Goal: Communication & Community: Share content

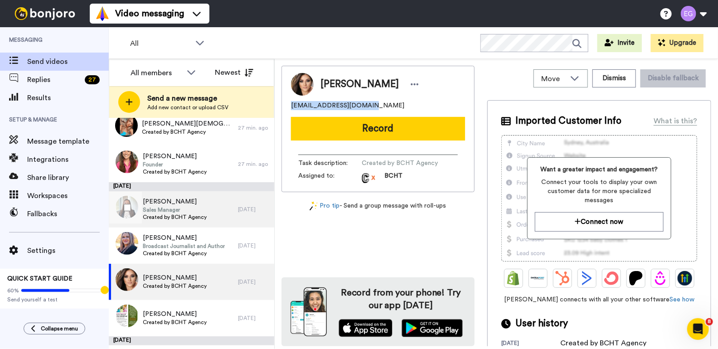
scroll to position [112, 0]
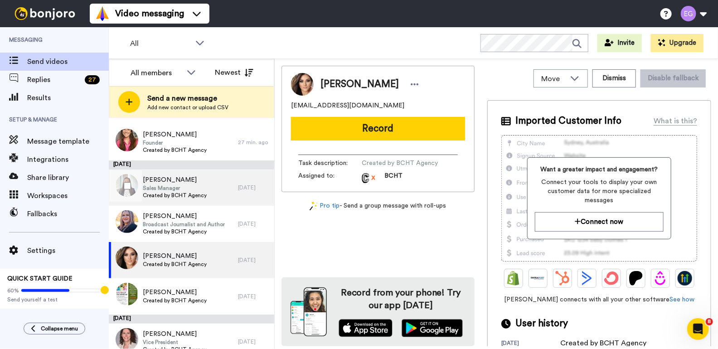
click at [208, 188] on div "Bianca Trinh Sales Manager Created by BCHT Agency" at bounding box center [173, 188] width 129 height 36
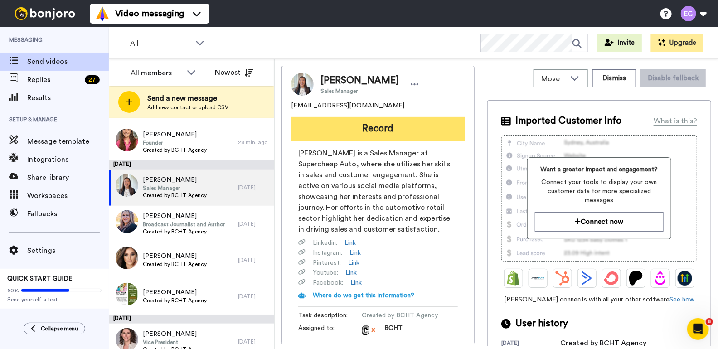
click at [378, 131] on button "Record" at bounding box center [378, 129] width 174 height 24
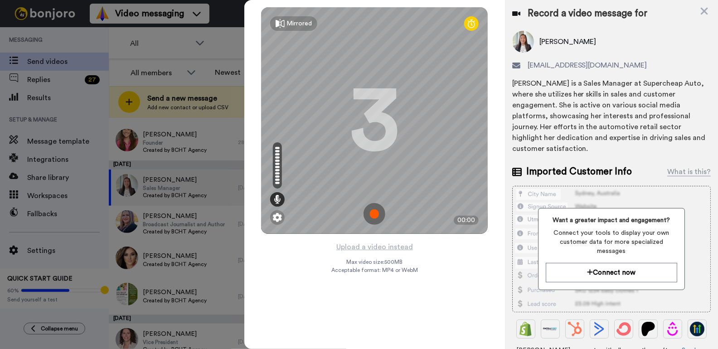
click at [376, 214] on img at bounding box center [375, 214] width 22 height 22
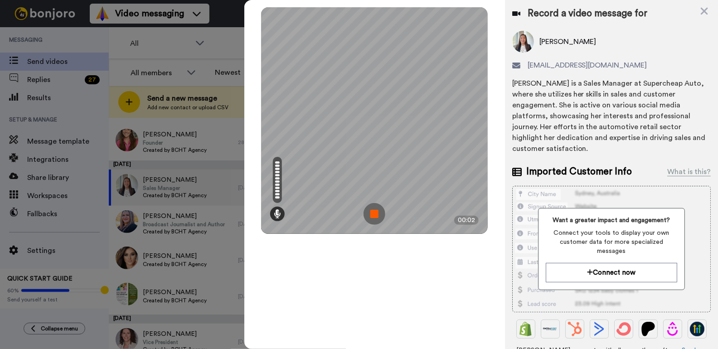
click at [375, 216] on img at bounding box center [375, 214] width 22 height 22
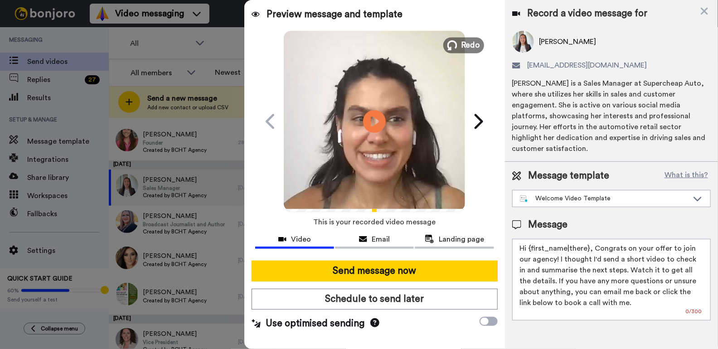
click at [456, 47] on icon at bounding box center [453, 45] width 10 height 10
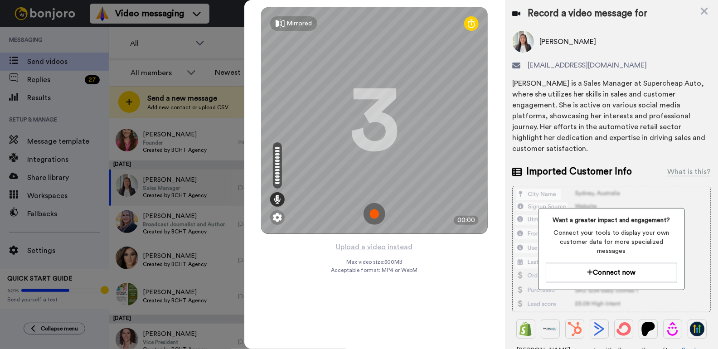
click at [374, 209] on img at bounding box center [375, 214] width 22 height 22
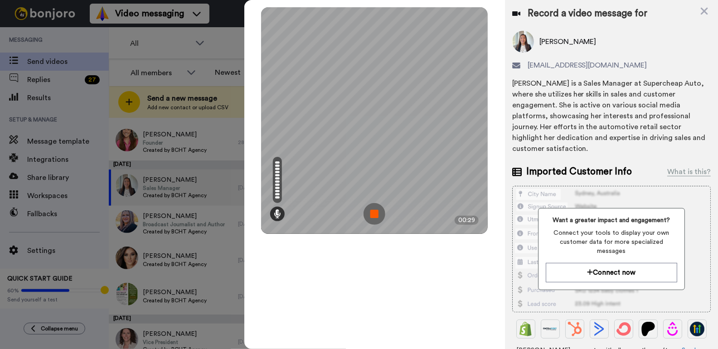
click at [380, 219] on img at bounding box center [375, 214] width 22 height 22
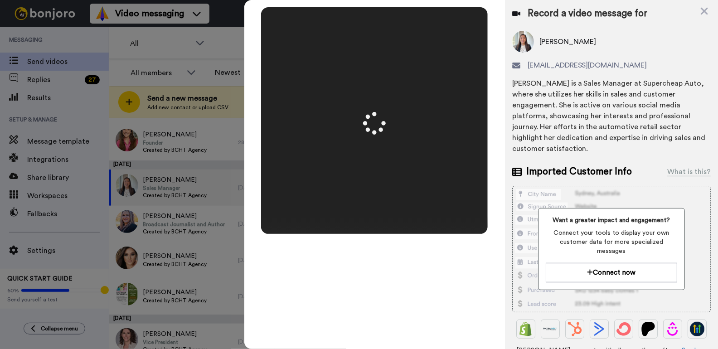
click at [380, 219] on div at bounding box center [374, 120] width 227 height 227
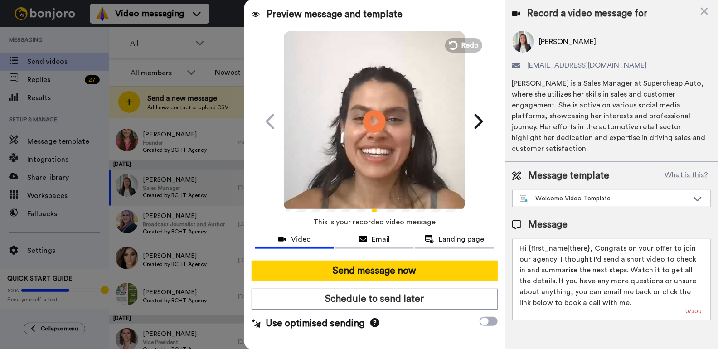
drag, startPoint x: 588, startPoint y: 237, endPoint x: 531, endPoint y: 237, distance: 56.2
click at [531, 239] on textarea "Hi {first_name|there}, Congrats on your offer to join our agency! I thought I'd…" at bounding box center [611, 280] width 199 height 82
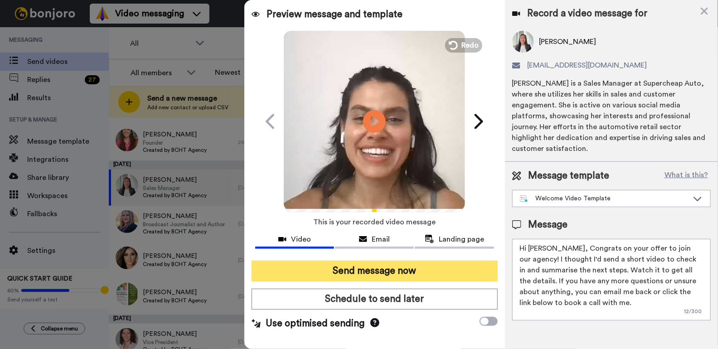
type textarea "Hi Bianca, Congrats on your offer to join our agency! I thought I'd send a shor…"
click at [400, 273] on button "Send message now" at bounding box center [375, 271] width 246 height 21
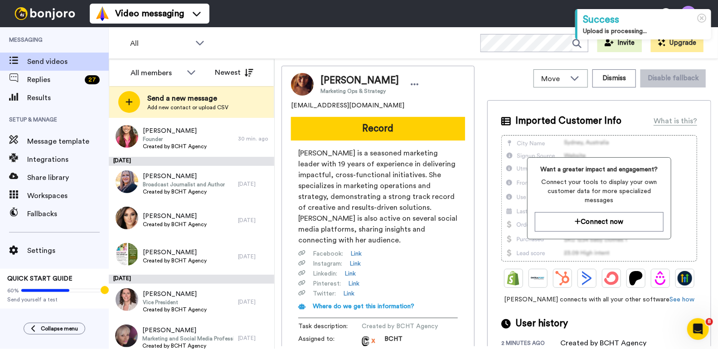
scroll to position [152, 0]
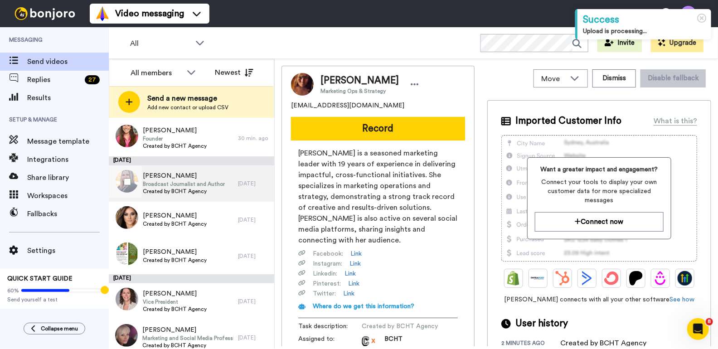
click at [205, 180] on span "Broadcast Journalist and Author" at bounding box center [184, 183] width 82 height 7
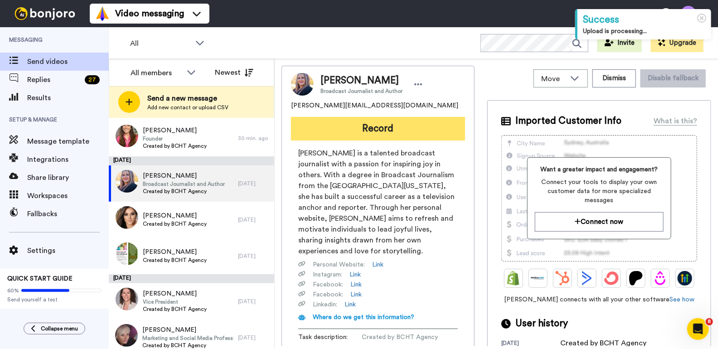
click at [374, 125] on button "Record" at bounding box center [378, 129] width 174 height 24
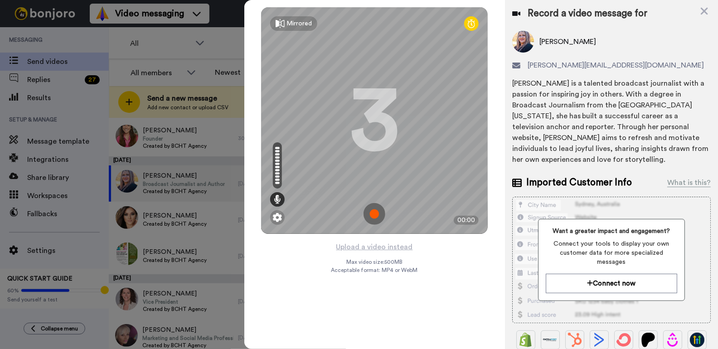
click at [376, 214] on img at bounding box center [375, 214] width 22 height 22
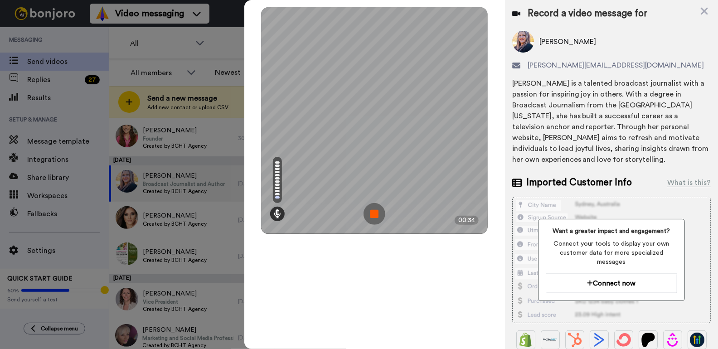
click at [375, 214] on img at bounding box center [375, 214] width 22 height 22
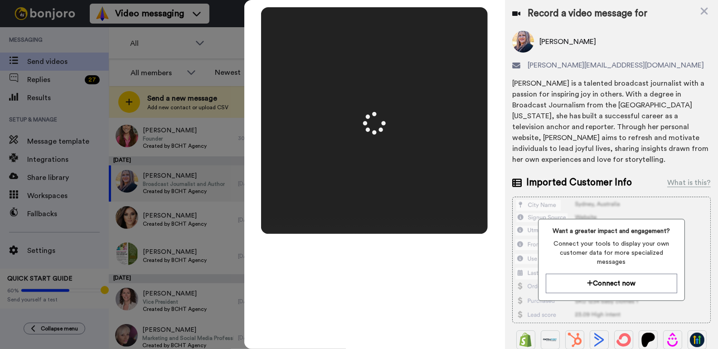
click at [375, 214] on div at bounding box center [374, 120] width 227 height 227
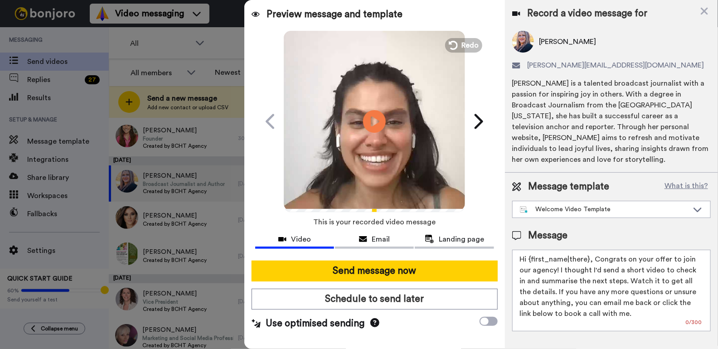
drag, startPoint x: 588, startPoint y: 260, endPoint x: 530, endPoint y: 260, distance: 58.0
click at [530, 260] on textarea "Hi {first_name|there}, Congrats on your offer to join our agency! I thought I'd…" at bounding box center [611, 291] width 199 height 82
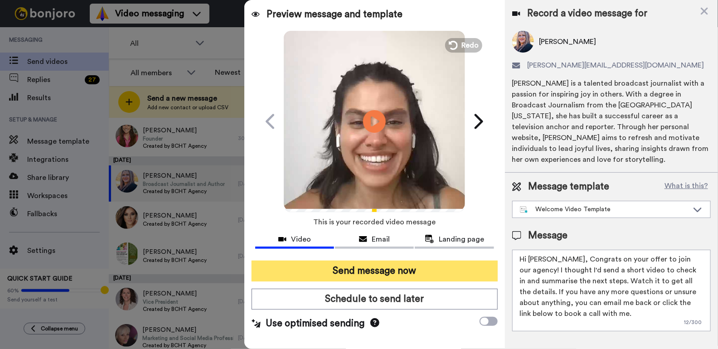
type textarea "Hi Nicole, Congrats on your offer to join our agency! I thought I'd send a shor…"
click at [424, 272] on button "Send message now" at bounding box center [375, 271] width 246 height 21
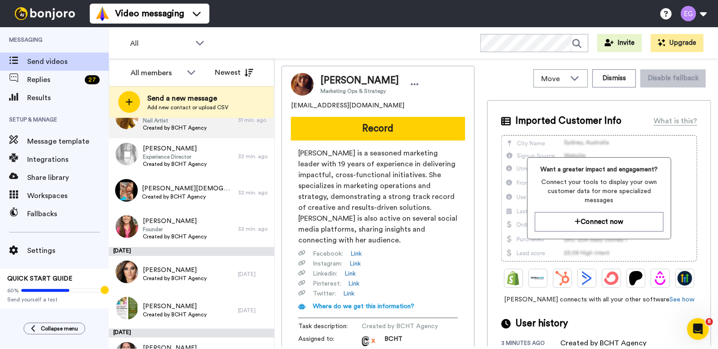
scroll to position [133, 0]
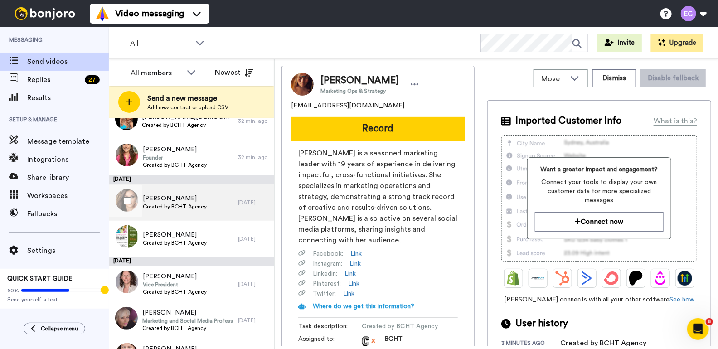
click at [208, 199] on div "Julia Abdel-Nour Created by BCHT Agency" at bounding box center [173, 203] width 129 height 36
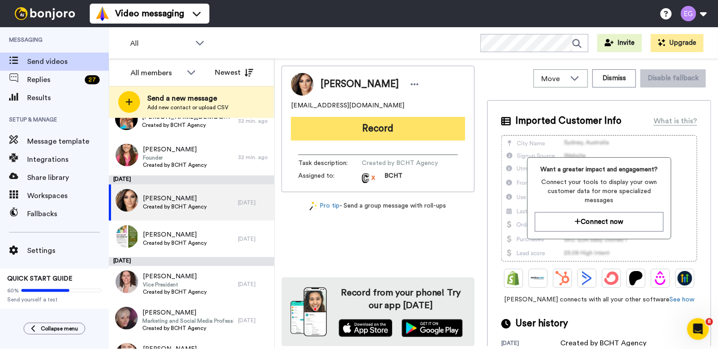
click at [370, 130] on button "Record" at bounding box center [378, 129] width 174 height 24
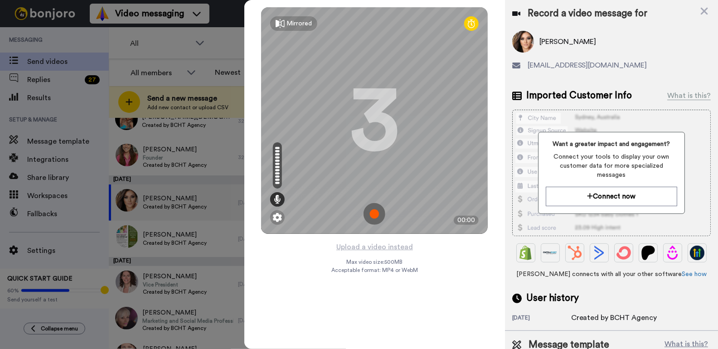
click at [376, 213] on img at bounding box center [375, 214] width 22 height 22
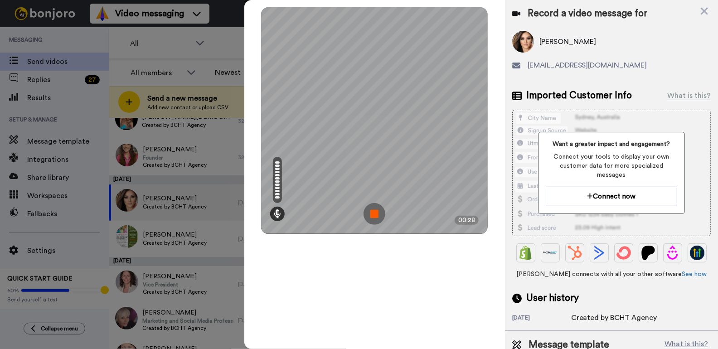
click at [374, 219] on img at bounding box center [375, 214] width 22 height 22
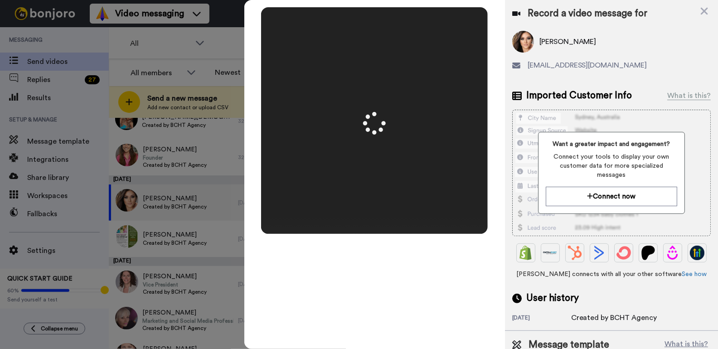
click at [374, 219] on div at bounding box center [374, 120] width 227 height 227
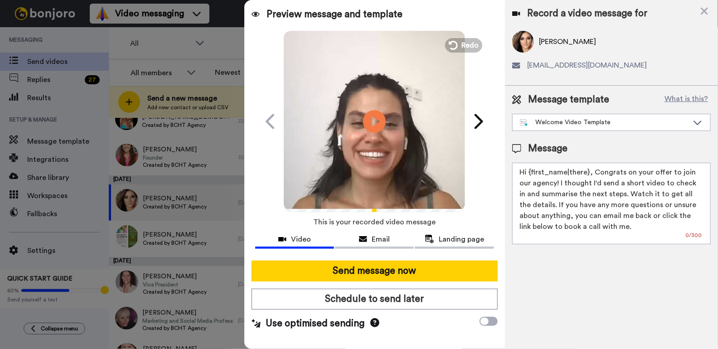
drag, startPoint x: 587, startPoint y: 172, endPoint x: 532, endPoint y: 171, distance: 54.9
click at [532, 171] on textarea "Hi {first_name|there}, Congrats on your offer to join our agency! I thought I'd…" at bounding box center [611, 204] width 199 height 82
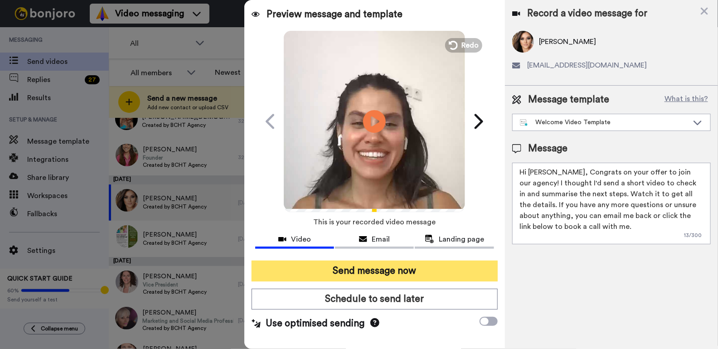
type textarea "Hi Julia, Congrats on your offer to join our agency! I thought I'd send a short…"
click at [382, 272] on button "Send message now" at bounding box center [375, 271] width 246 height 21
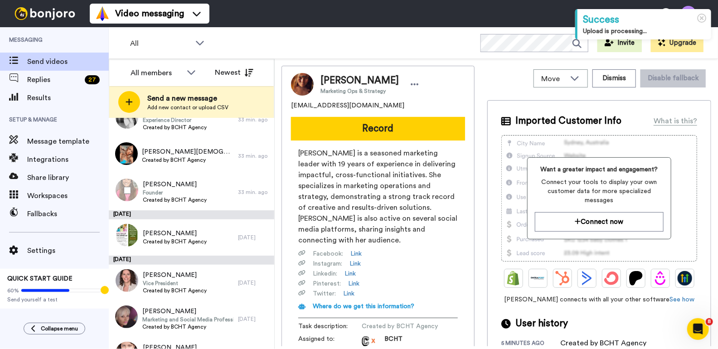
scroll to position [159, 0]
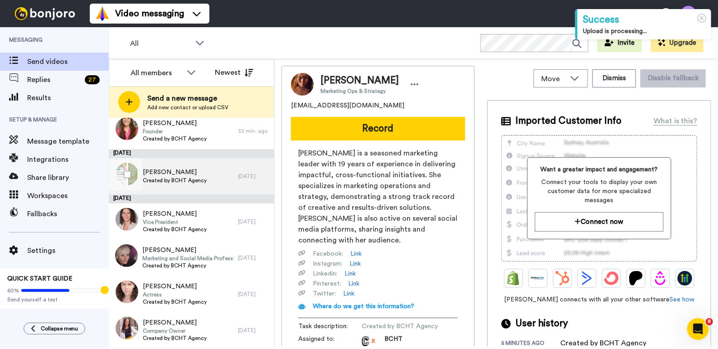
click at [199, 180] on span "Created by BCHT Agency" at bounding box center [175, 180] width 64 height 7
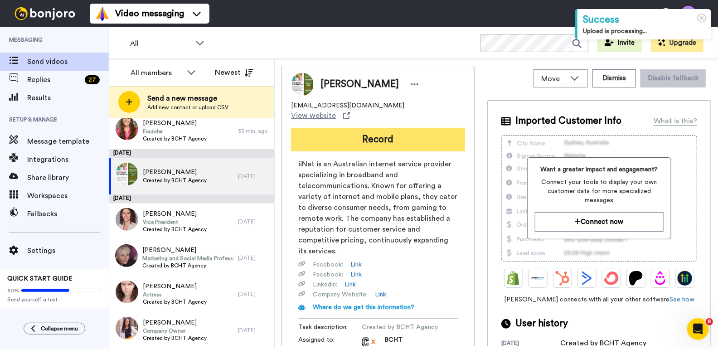
click at [368, 132] on button "Record" at bounding box center [378, 140] width 174 height 24
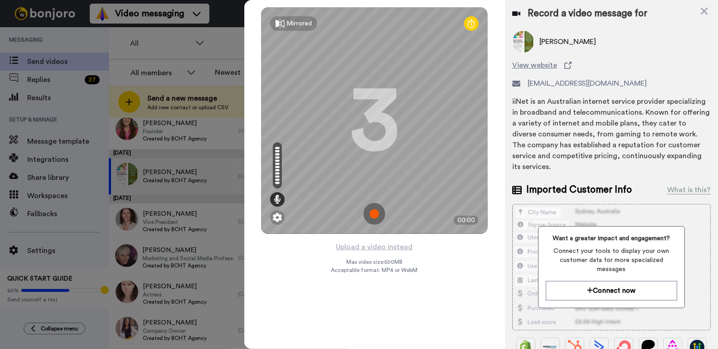
click at [169, 175] on div at bounding box center [359, 174] width 718 height 349
click at [296, 22] on div "Mirrored" at bounding box center [299, 23] width 25 height 9
click at [293, 24] on div "Mirror" at bounding box center [296, 23] width 18 height 9
click at [293, 24] on div "Mirrored" at bounding box center [299, 23] width 25 height 9
click at [293, 24] on div "Mirror" at bounding box center [296, 23] width 18 height 9
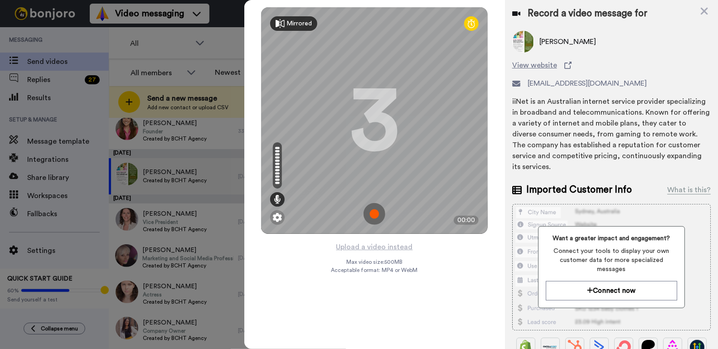
click at [293, 24] on div "Mirrored" at bounding box center [299, 23] width 25 height 9
click at [293, 24] on div "Mirror" at bounding box center [296, 23] width 18 height 9
click at [234, 27] on div at bounding box center [359, 174] width 718 height 349
drag, startPoint x: 603, startPoint y: 83, endPoint x: 523, endPoint y: 83, distance: 79.8
click at [523, 83] on div "hhimwise@iinet.net.au" at bounding box center [611, 83] width 199 height 11
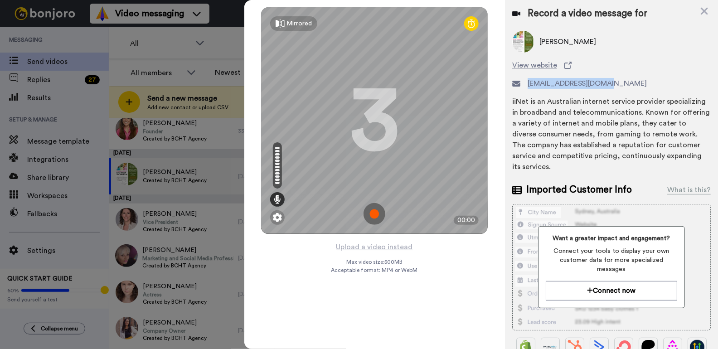
copy div "hhimwise@iinet.net.au"
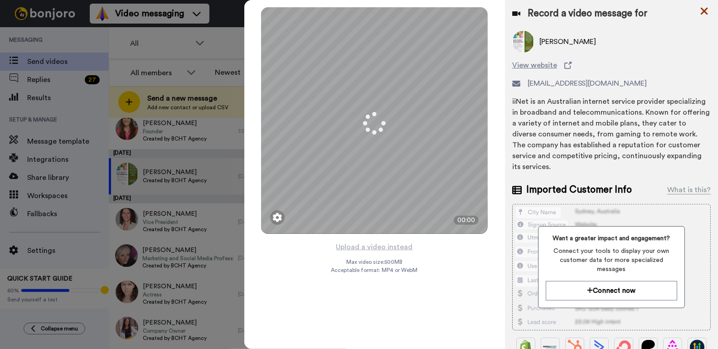
click at [705, 7] on icon at bounding box center [704, 10] width 9 height 11
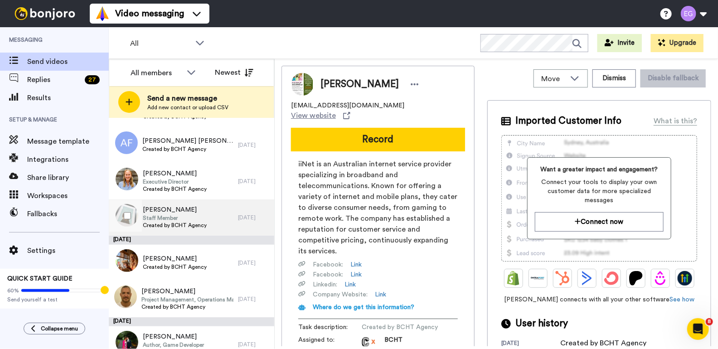
scroll to position [536, 0]
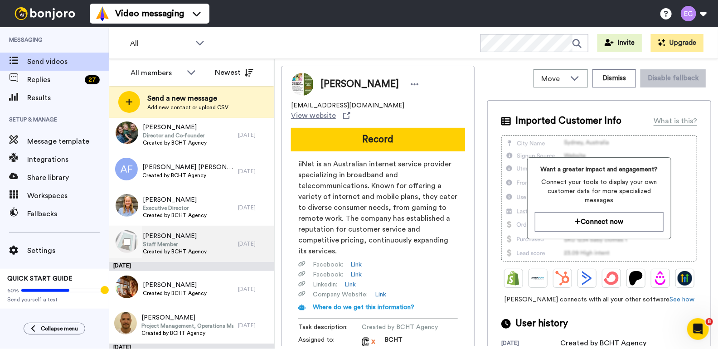
click at [192, 238] on span "[PERSON_NAME]" at bounding box center [175, 236] width 64 height 9
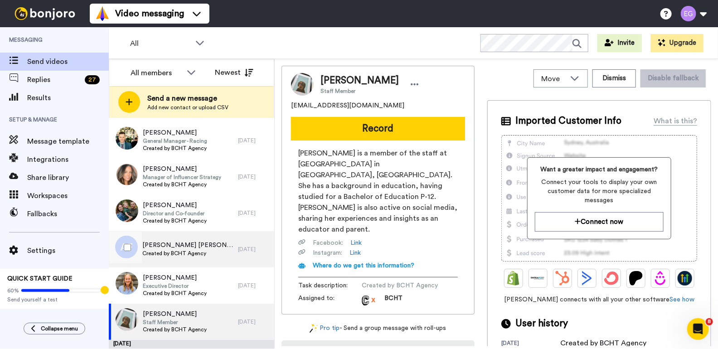
scroll to position [394, 0]
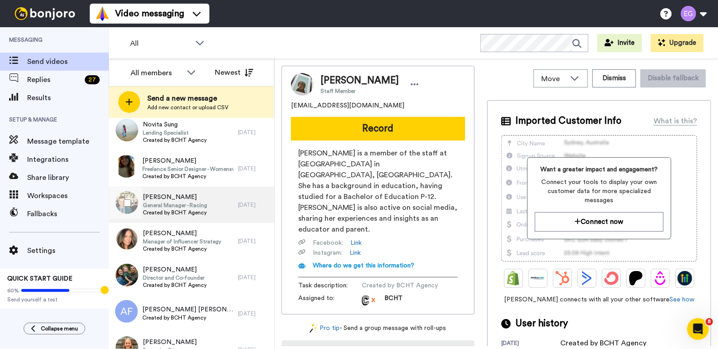
click at [202, 206] on span "General Manager - Racing" at bounding box center [175, 205] width 64 height 7
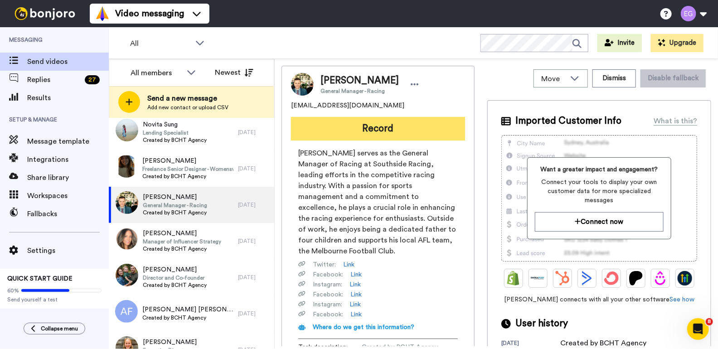
click at [403, 127] on button "Record" at bounding box center [378, 129] width 174 height 24
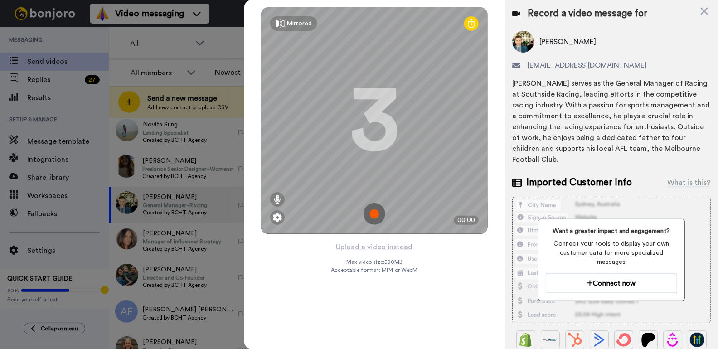
click at [374, 214] on img at bounding box center [375, 214] width 22 height 22
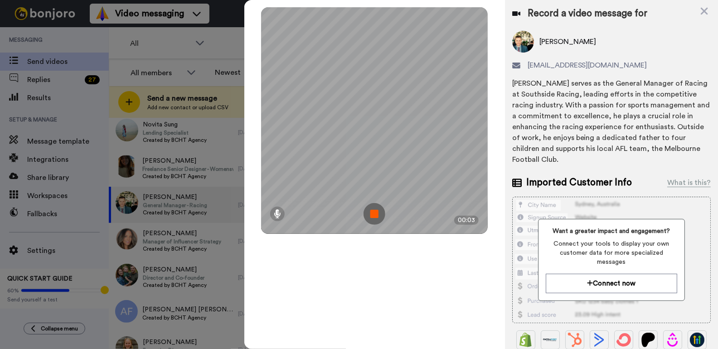
click at [374, 213] on img at bounding box center [375, 214] width 22 height 22
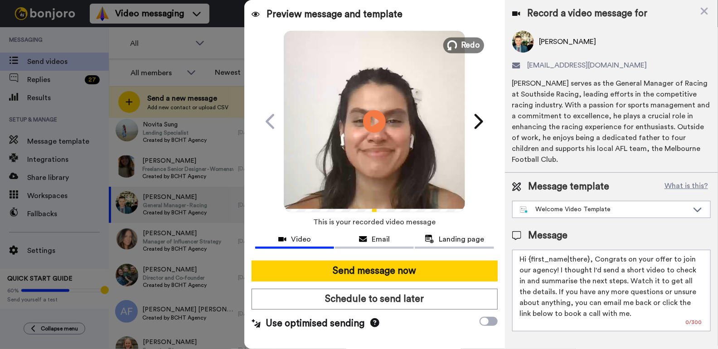
click at [466, 42] on span "Redo" at bounding box center [471, 45] width 19 height 12
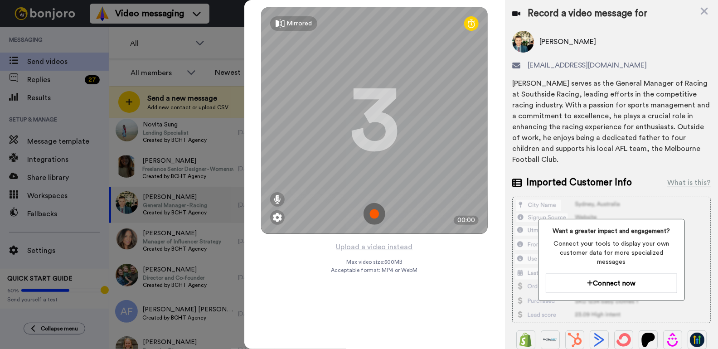
click at [378, 214] on img at bounding box center [375, 214] width 22 height 22
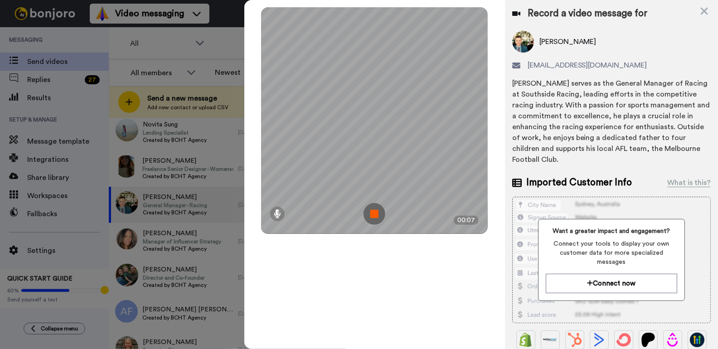
click at [369, 212] on img at bounding box center [375, 214] width 22 height 22
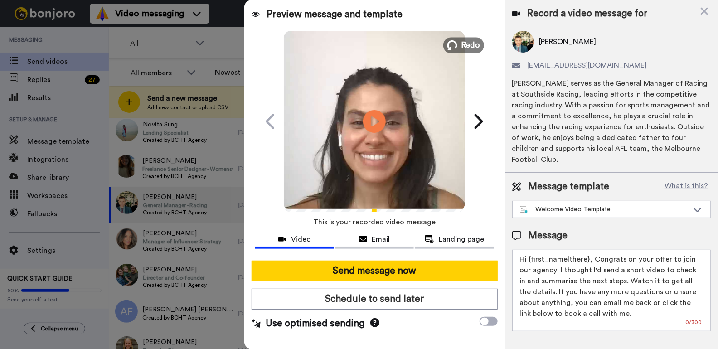
click at [458, 44] on icon at bounding box center [453, 45] width 10 height 10
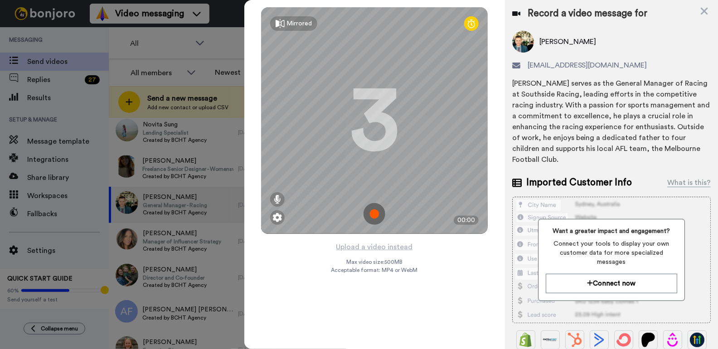
click at [372, 213] on img at bounding box center [375, 214] width 22 height 22
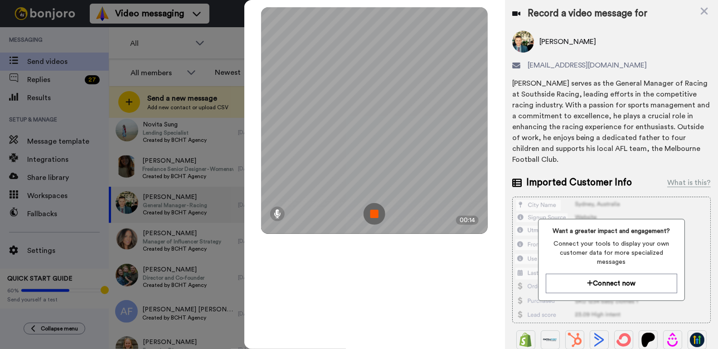
click at [370, 210] on img at bounding box center [375, 214] width 22 height 22
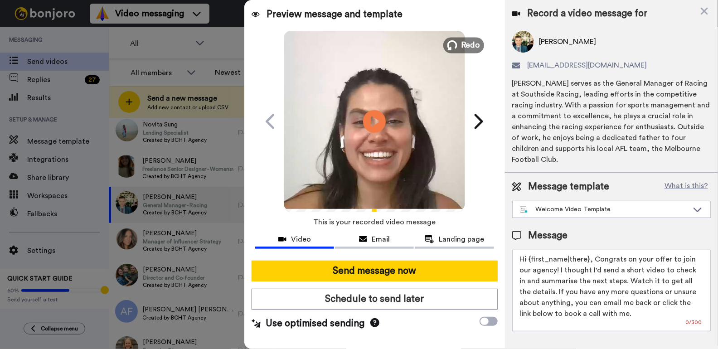
click at [468, 40] on span "Redo" at bounding box center [471, 45] width 19 height 12
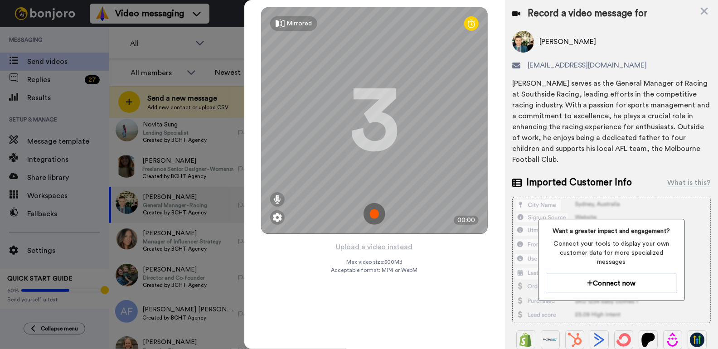
click at [376, 212] on img at bounding box center [375, 214] width 22 height 22
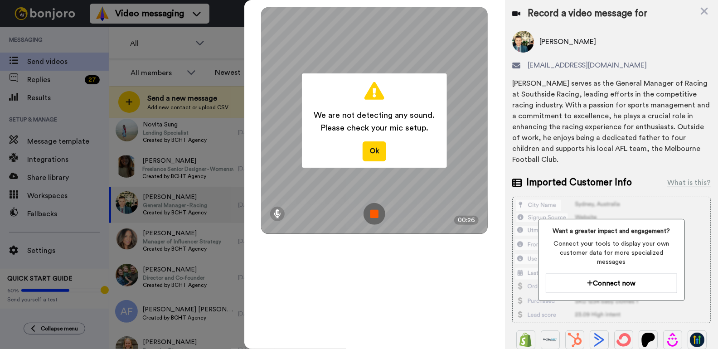
click at [375, 212] on img at bounding box center [375, 214] width 22 height 22
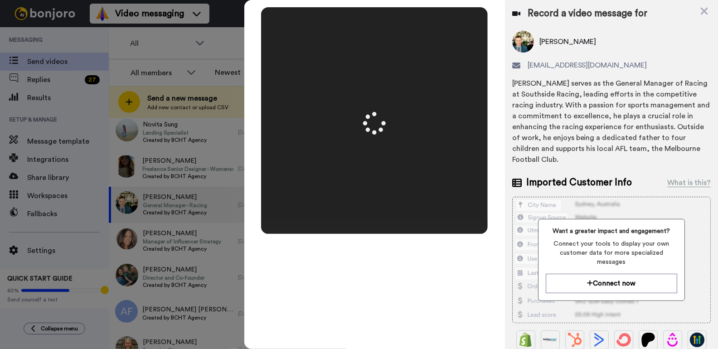
click at [375, 212] on div at bounding box center [374, 120] width 227 height 227
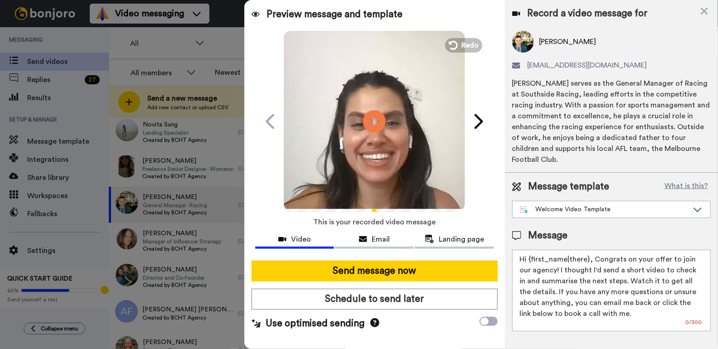
drag, startPoint x: 588, startPoint y: 247, endPoint x: 530, endPoint y: 248, distance: 58.5
click at [530, 250] on textarea "Hi {first_name|there}, Congrats on your offer to join our agency! I thought I'd…" at bounding box center [611, 291] width 199 height 82
click at [553, 256] on textarea "Hi Alastair, Congrats on your offer to join our agency! I thought I'd send a sh…" at bounding box center [611, 291] width 199 height 82
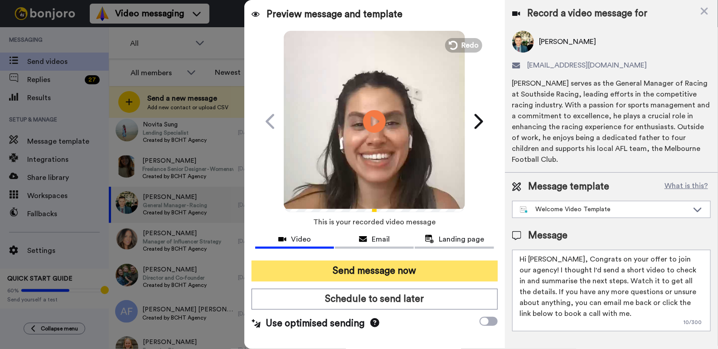
type textarea "Hi Alastair, Congrats on your offer to join our agency! I thought I'd send a sh…"
click at [431, 269] on button "Send message now" at bounding box center [375, 271] width 246 height 21
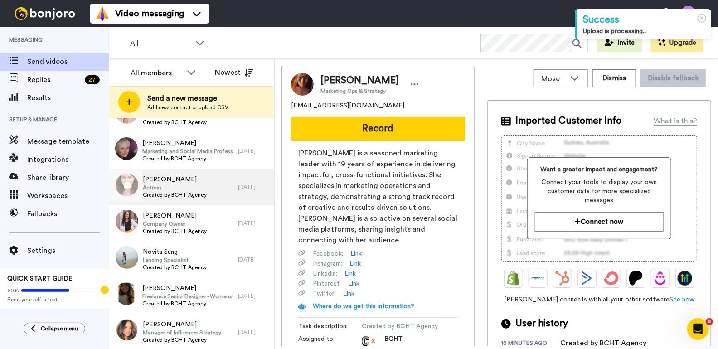
scroll to position [278, 0]
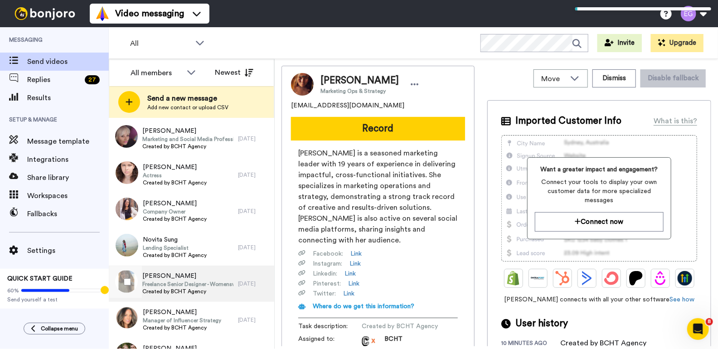
click at [205, 282] on span "Freelance Senior Designer - Womenswear" at bounding box center [187, 284] width 91 height 7
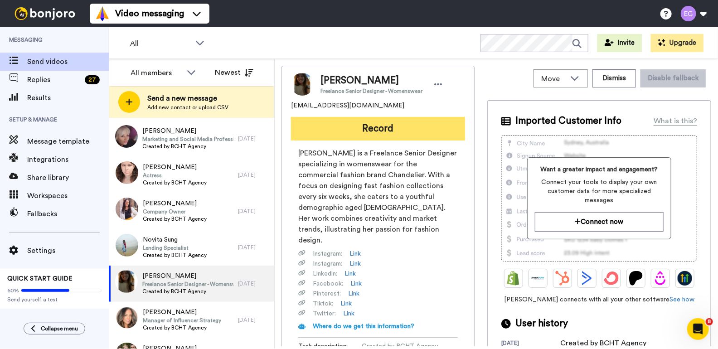
click at [369, 131] on button "Record" at bounding box center [378, 129] width 174 height 24
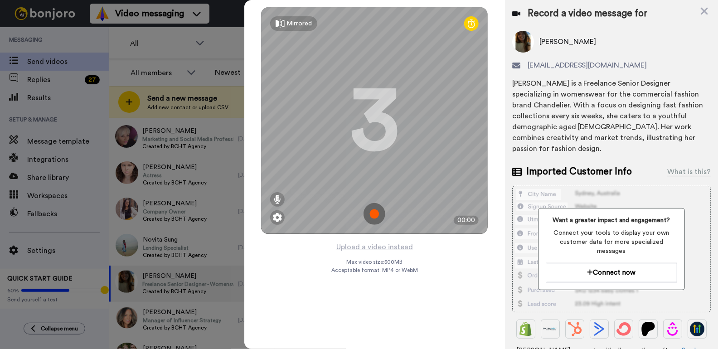
click at [373, 212] on img at bounding box center [375, 214] width 22 height 22
click at [373, 212] on div "Mirrored Redo 3 00:00" at bounding box center [374, 120] width 227 height 227
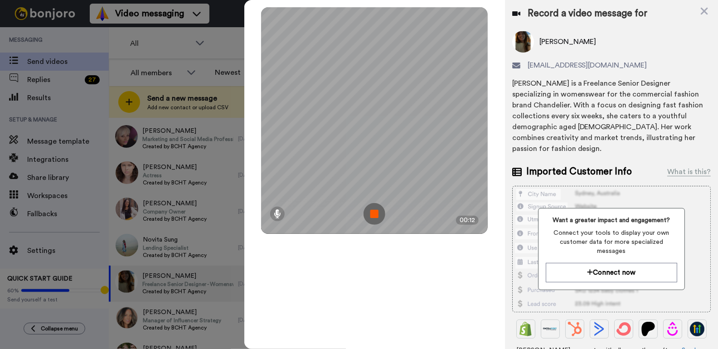
click at [376, 211] on img at bounding box center [375, 214] width 22 height 22
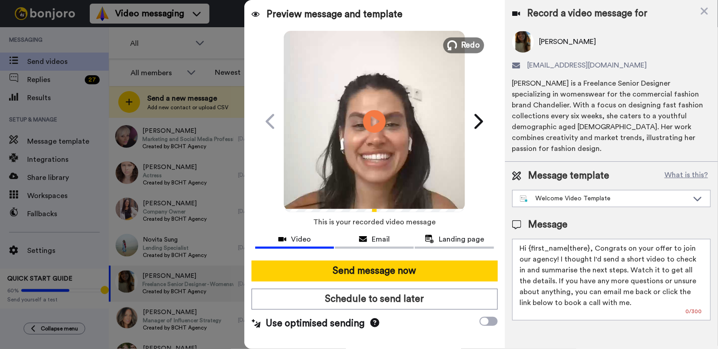
click at [457, 43] on icon at bounding box center [453, 45] width 10 height 10
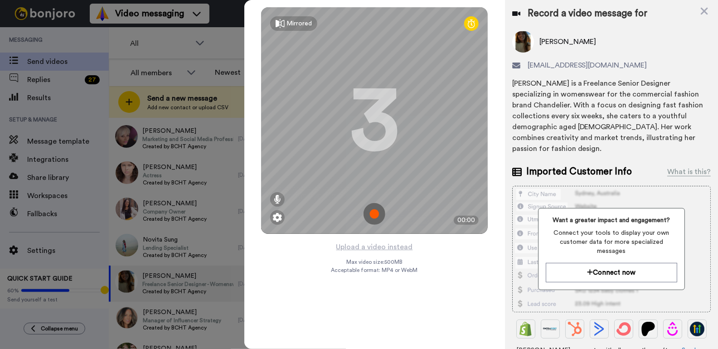
click at [376, 213] on img at bounding box center [375, 214] width 22 height 22
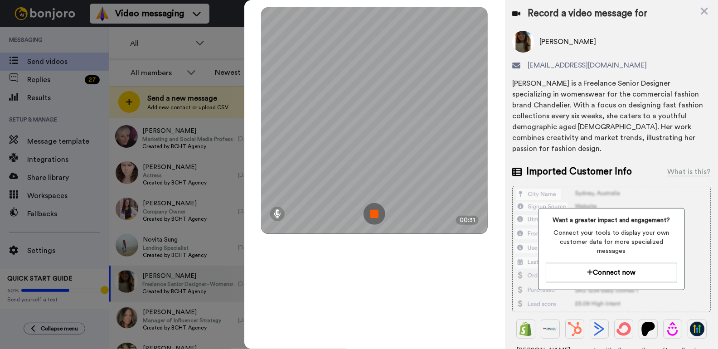
click at [370, 214] on img at bounding box center [375, 214] width 22 height 22
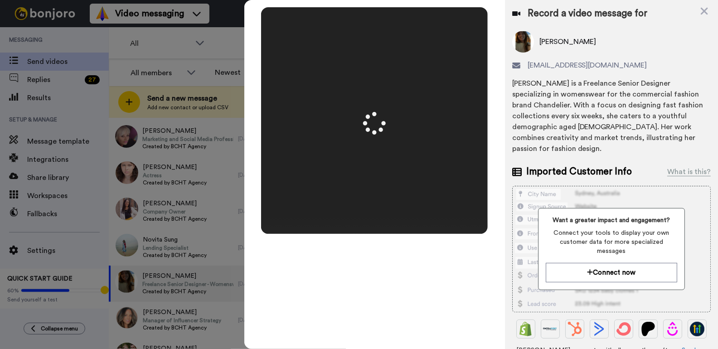
click at [370, 214] on div at bounding box center [374, 120] width 227 height 227
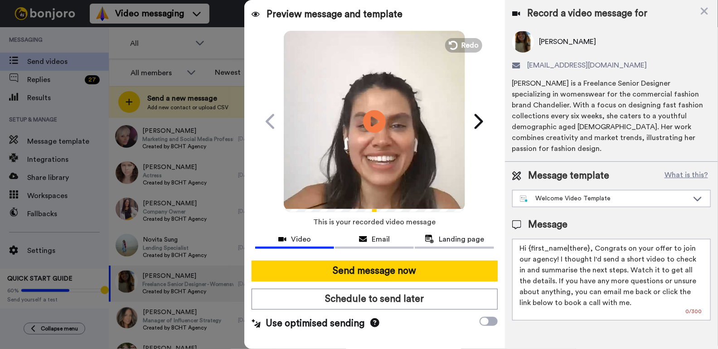
drag, startPoint x: 588, startPoint y: 235, endPoint x: 531, endPoint y: 240, distance: 57.4
click at [531, 240] on textarea "Hi {first_name|there}, Congrats on your offer to join our agency! I thought I'd…" at bounding box center [611, 280] width 199 height 82
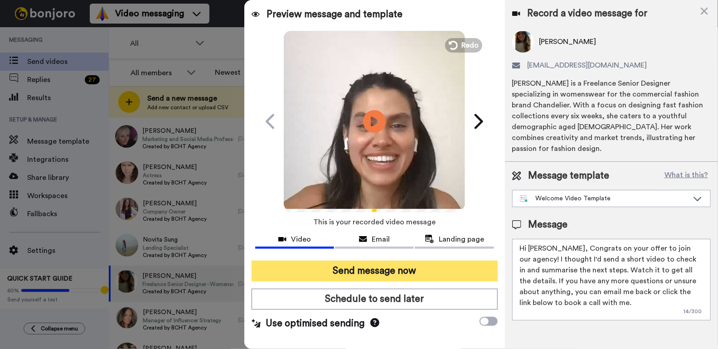
type textarea "Hi Lulu, Congrats on your offer to join our agency! I thought I'd send a short …"
click at [362, 271] on button "Send message now" at bounding box center [375, 271] width 246 height 21
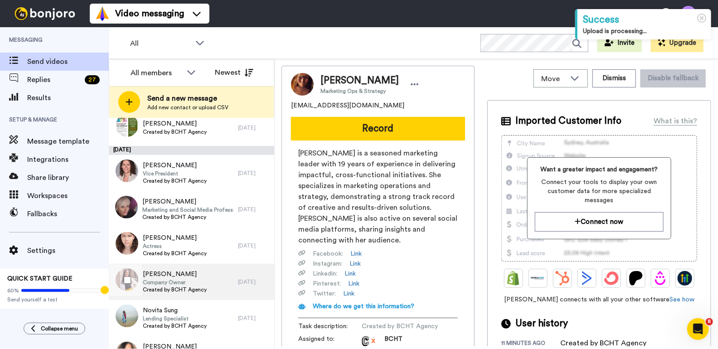
scroll to position [229, 0]
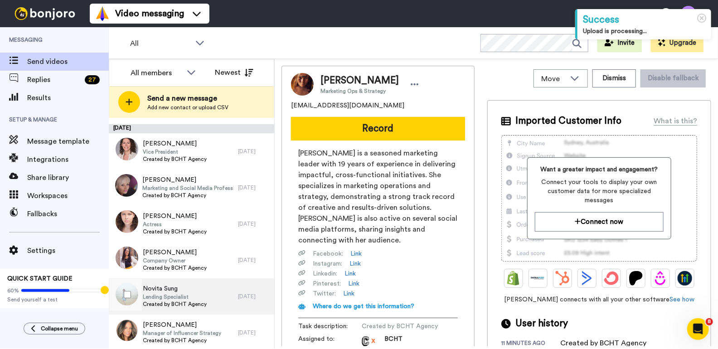
click at [209, 297] on div "Novita Sung Lending Specialist Created by BCHT Agency" at bounding box center [173, 296] width 129 height 36
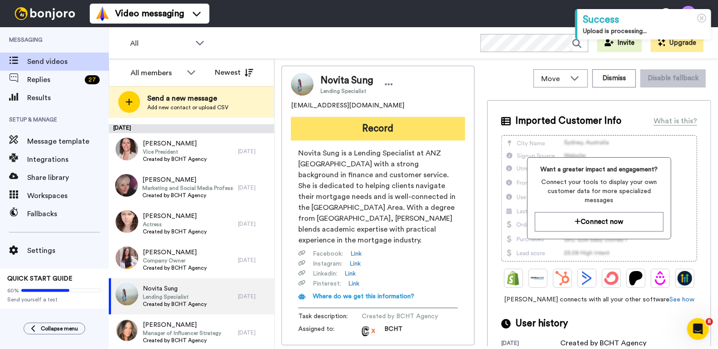
click at [381, 129] on button "Record" at bounding box center [378, 129] width 174 height 24
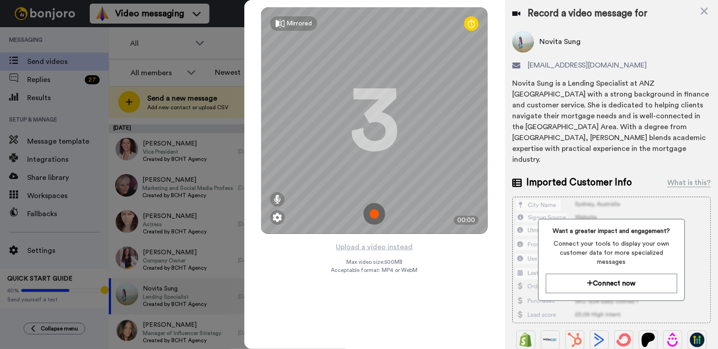
click at [377, 209] on img at bounding box center [375, 214] width 22 height 22
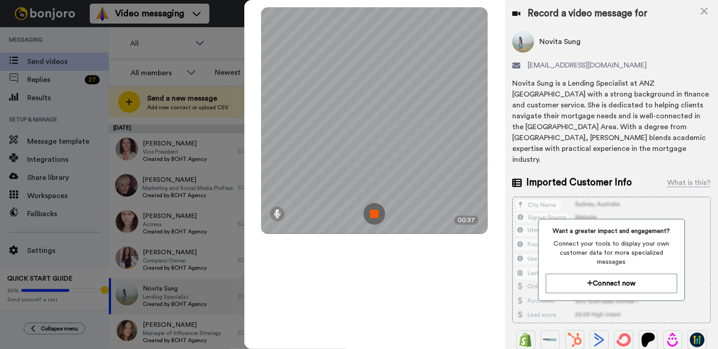
click at [372, 214] on img at bounding box center [375, 214] width 22 height 22
click at [372, 214] on div at bounding box center [374, 120] width 227 height 227
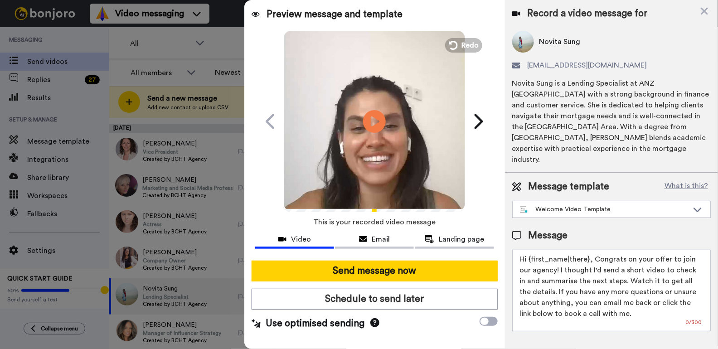
drag, startPoint x: 588, startPoint y: 240, endPoint x: 528, endPoint y: 236, distance: 60.0
click at [528, 250] on textarea "Hi {first_name|there}, Congrats on your offer to join our agency! I thought I'd…" at bounding box center [611, 291] width 199 height 82
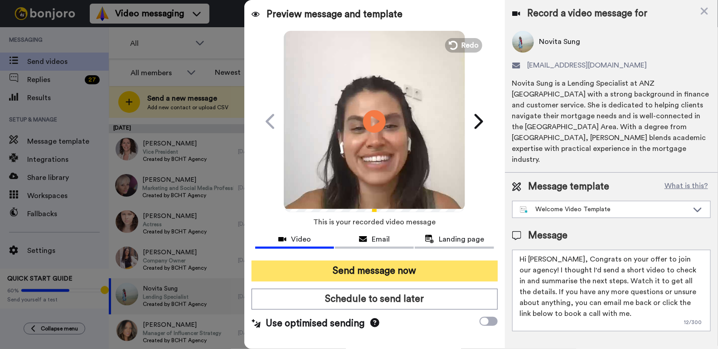
type textarea "Hi Novita, Congrats on your offer to join our agency! I thought I'd send a shor…"
click at [357, 273] on button "Send message now" at bounding box center [375, 271] width 246 height 21
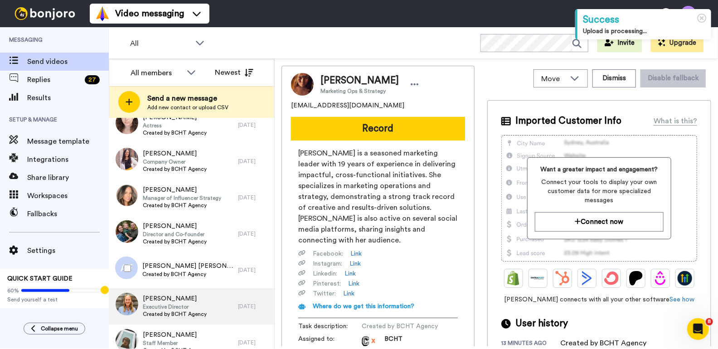
scroll to position [312, 0]
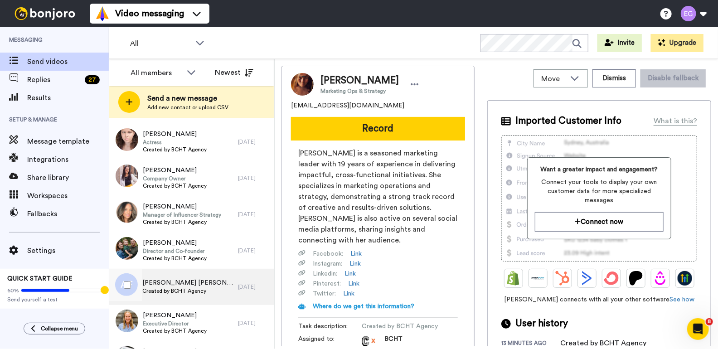
click at [209, 288] on div "Alexandra Fraser Clark Created by BCHT Agency" at bounding box center [173, 287] width 129 height 36
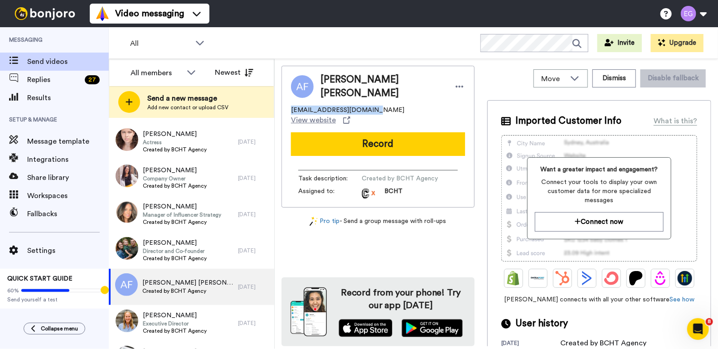
drag, startPoint x: 371, startPoint y: 106, endPoint x: 286, endPoint y: 104, distance: 85.3
click at [286, 104] on div "Alexandra Fraser Clark lampmeprecious@mail.com View website Record Task descrip…" at bounding box center [378, 137] width 193 height 142
copy span "lampmeprecious@mail.com"
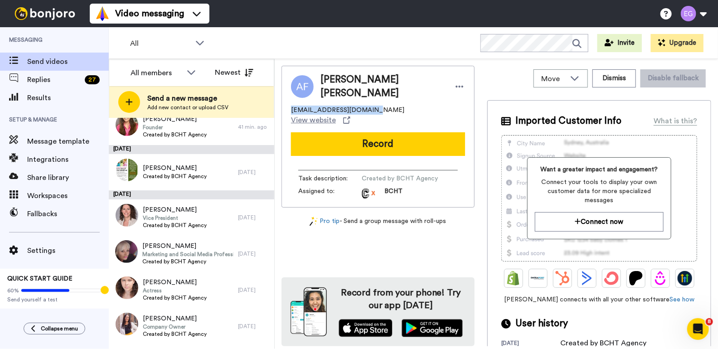
scroll to position [160, 0]
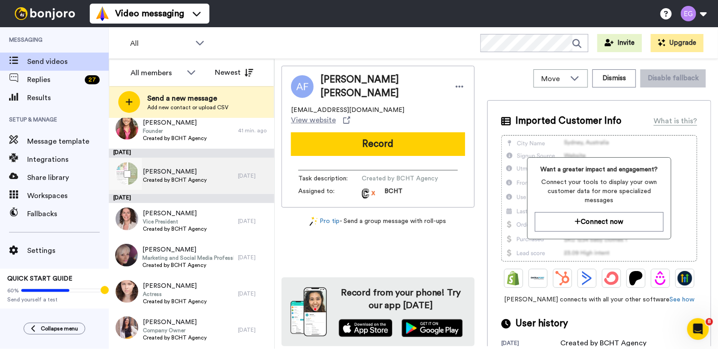
click at [209, 177] on div "Helen Wise Created by BCHT Agency" at bounding box center [173, 176] width 129 height 36
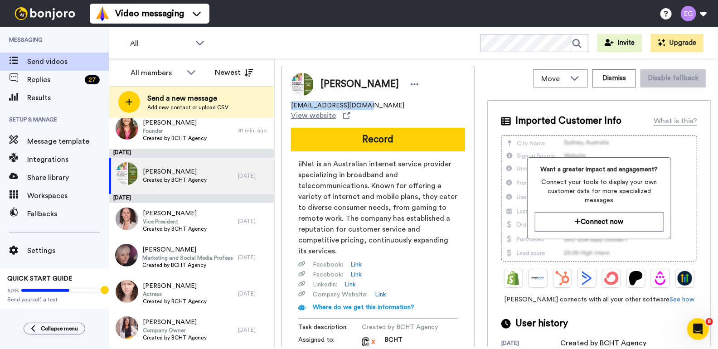
drag, startPoint x: 356, startPoint y: 105, endPoint x: 284, endPoint y: 106, distance: 72.1
click at [284, 106] on div "Helen Wise hhimwise@iinet.net.au View website Record iiNet is an Australian int…" at bounding box center [378, 211] width 193 height 291
copy span "hhimwise@iinet.net.au"
click at [62, 80] on span "Replies" at bounding box center [54, 79] width 54 height 11
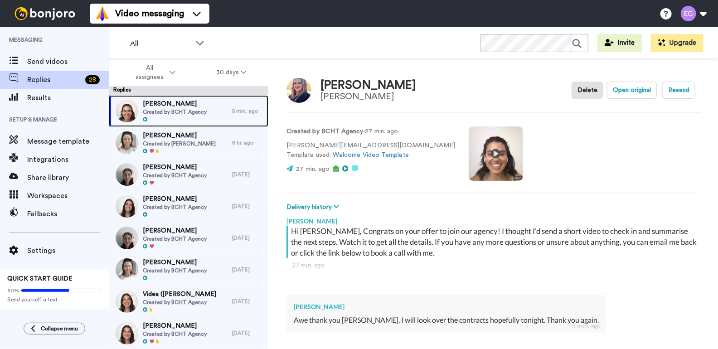
click at [203, 112] on span "Created by BCHT Agency" at bounding box center [175, 111] width 64 height 7
type textarea "x"
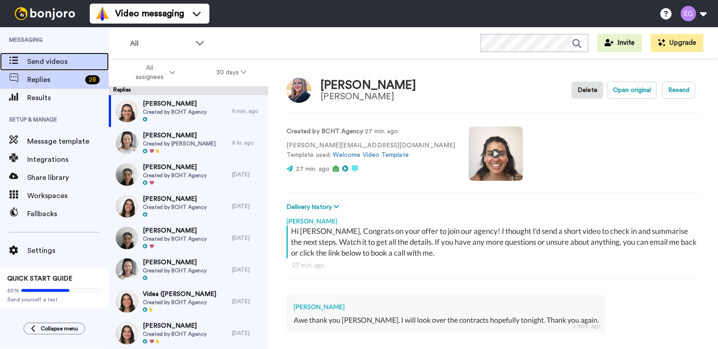
click at [60, 63] on span "Send videos" at bounding box center [68, 61] width 82 height 11
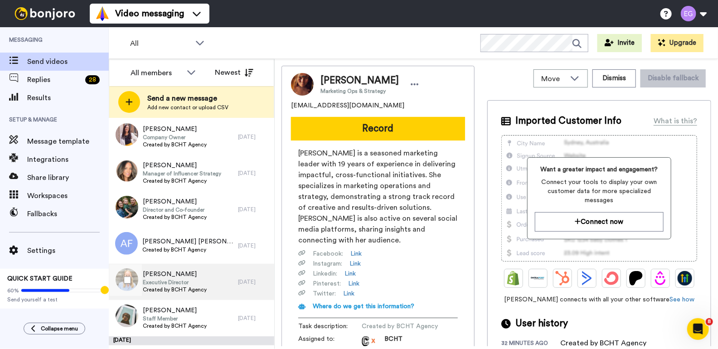
scroll to position [336, 0]
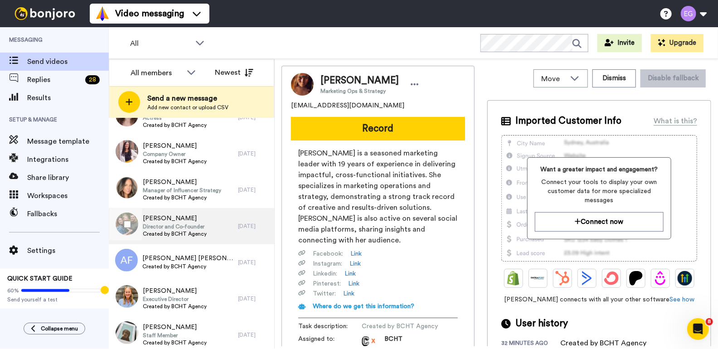
click at [208, 228] on div "Tamsyn Rafferty Director and Co-founder Created by BCHT Agency" at bounding box center [173, 226] width 129 height 36
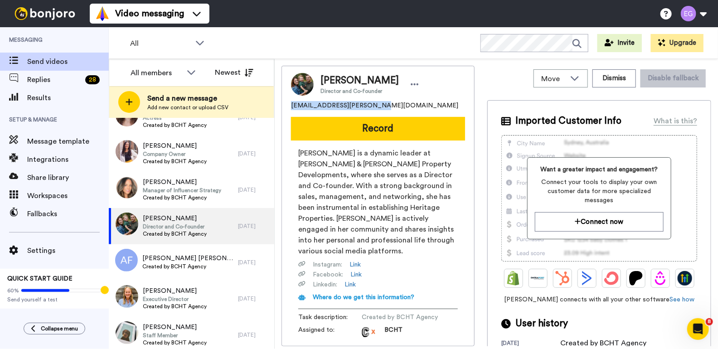
drag, startPoint x: 378, startPoint y: 107, endPoint x: 285, endPoint y: 105, distance: 93.0
click at [285, 105] on div "Tamsyn Rafferty Director and Co-founder tamsyn.rafferty@gmail.com Record Tamsyn…" at bounding box center [378, 206] width 193 height 281
copy span "tamsyn.rafferty@gmail.com"
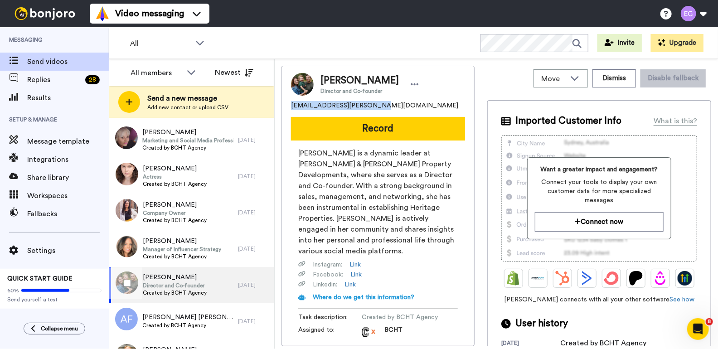
scroll to position [277, 0]
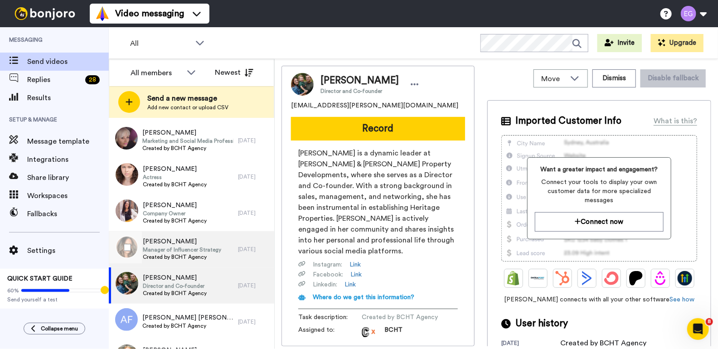
click at [215, 253] on span "Manager of Influencer Strategy" at bounding box center [182, 249] width 78 height 7
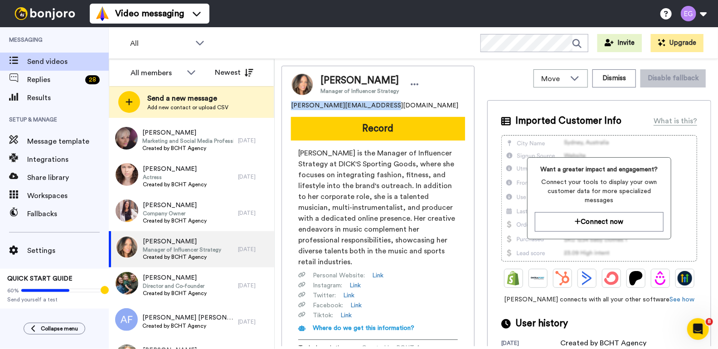
drag, startPoint x: 390, startPoint y: 109, endPoint x: 283, endPoint y: 104, distance: 106.7
click at [283, 104] on div "Nicole Marcus Manager of Influencer Strategy nicole.marcus87@hotmail.com Record…" at bounding box center [378, 222] width 193 height 312
copy span "nicole.marcus87@hotmail.com"
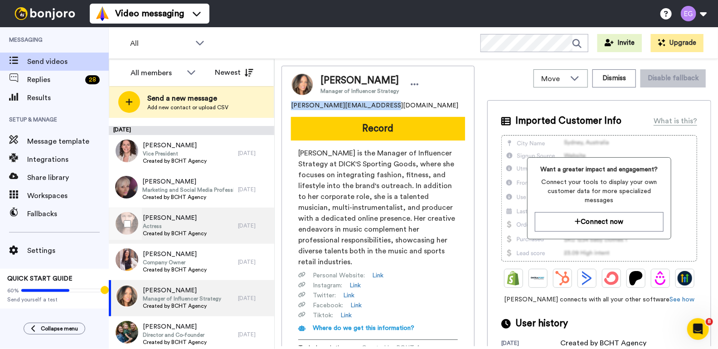
scroll to position [227, 0]
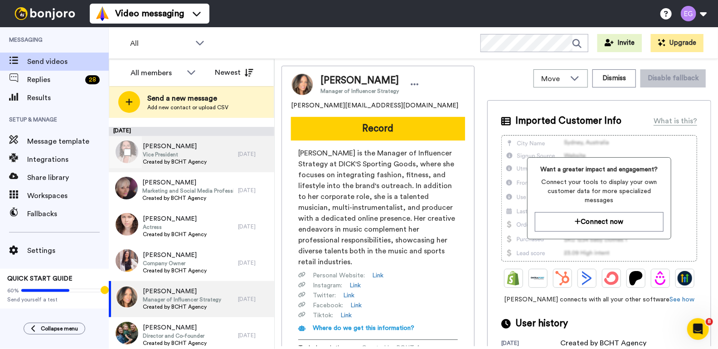
click at [213, 153] on div "Michelle Vassallo Vice President Created by BCHT Agency" at bounding box center [173, 154] width 129 height 36
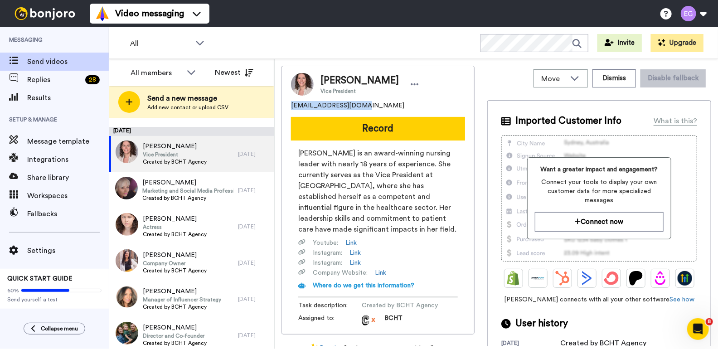
drag, startPoint x: 368, startPoint y: 105, endPoint x: 274, endPoint y: 106, distance: 93.4
click at [274, 106] on div "All members Newest Send a new message Add new contact or upload CSV August 18 H…" at bounding box center [413, 204] width 609 height 290
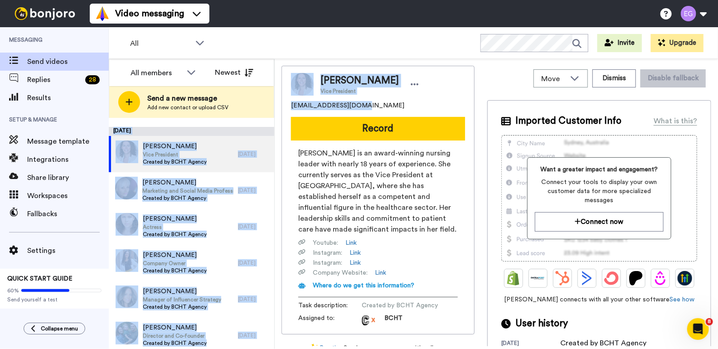
copy div "August 18 Hoana Jordan Marketing Ops & Strategy Created by BCHT Agency 32 min. …"
click at [382, 105] on div "actionmich@gmail.com" at bounding box center [378, 105] width 174 height 9
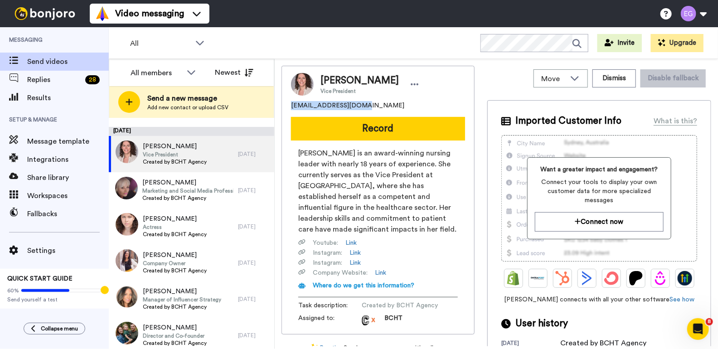
drag, startPoint x: 362, startPoint y: 108, endPoint x: 290, endPoint y: 104, distance: 72.2
click at [290, 104] on div "Michelle Vassallo Vice President actionmich@gmail.com Record Michelle Vassallo …" at bounding box center [378, 200] width 193 height 269
copy span "actionmich@gmail.com"
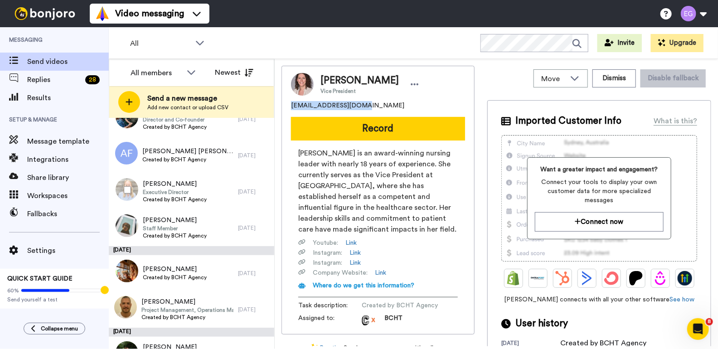
scroll to position [503, 0]
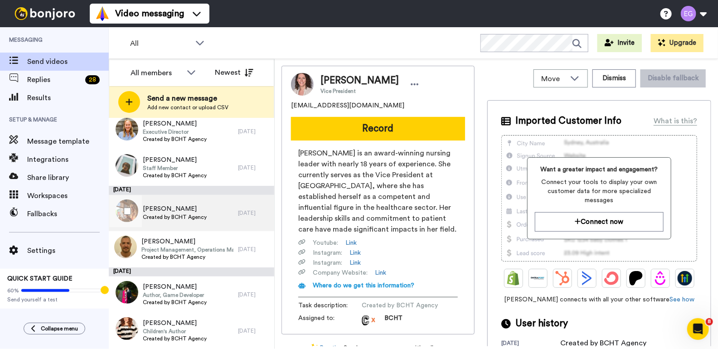
click at [204, 214] on span "Created by BCHT Agency" at bounding box center [175, 217] width 64 height 7
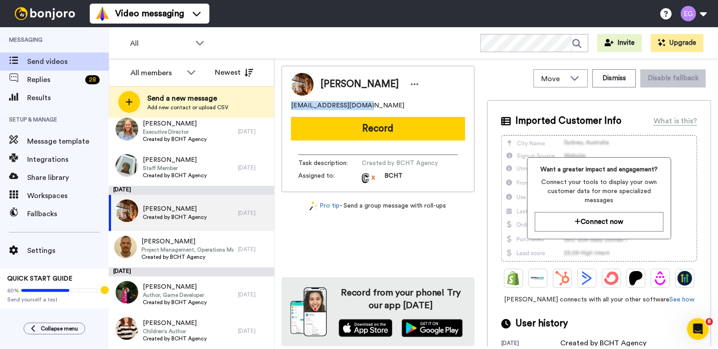
drag, startPoint x: 363, startPoint y: 107, endPoint x: 286, endPoint y: 107, distance: 76.6
click at [286, 107] on div "Julie La Torraca julielat007@gmail.com Record Task description : Created by BCH…" at bounding box center [378, 129] width 193 height 127
copy span "julielat007@gmail.com"
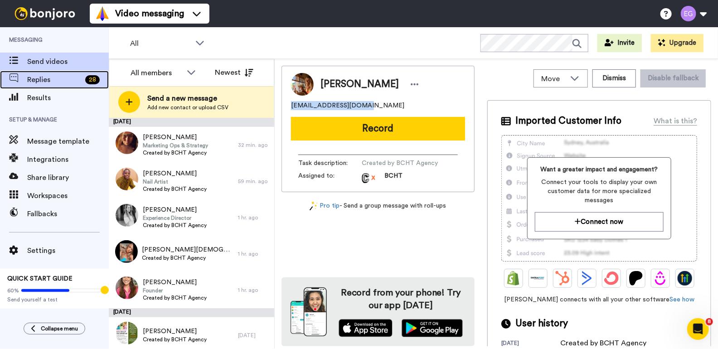
click at [51, 78] on span "Replies" at bounding box center [54, 79] width 54 height 11
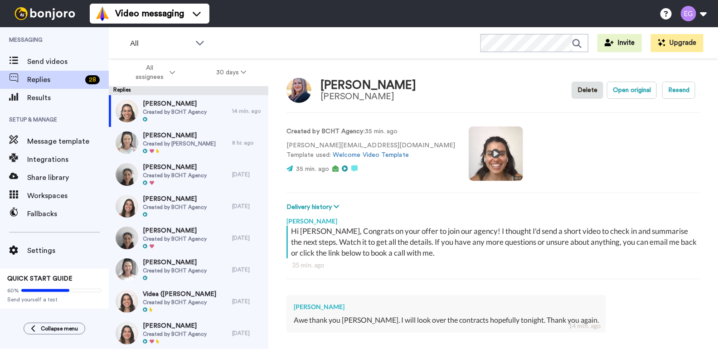
type textarea "x"
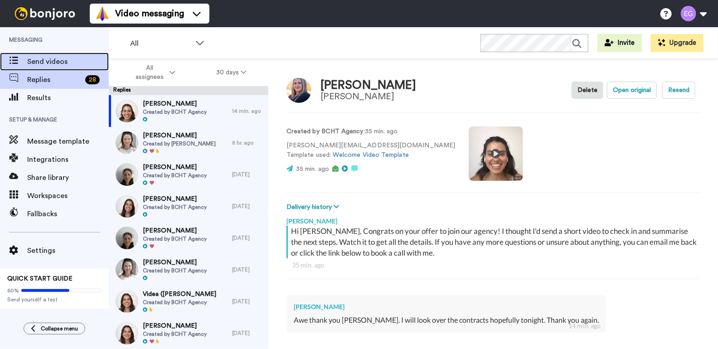
click at [32, 59] on span "Send videos" at bounding box center [68, 61] width 82 height 11
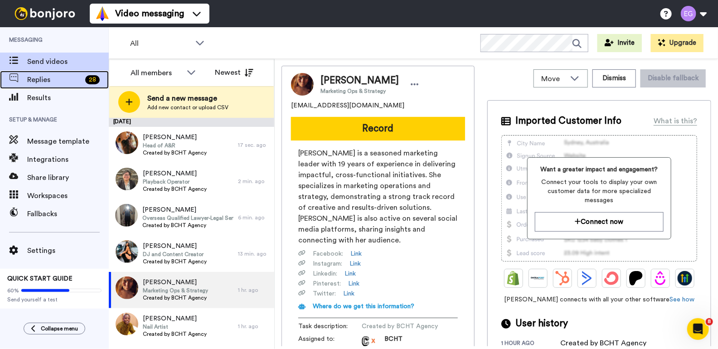
click at [66, 80] on span "Replies" at bounding box center [54, 79] width 54 height 11
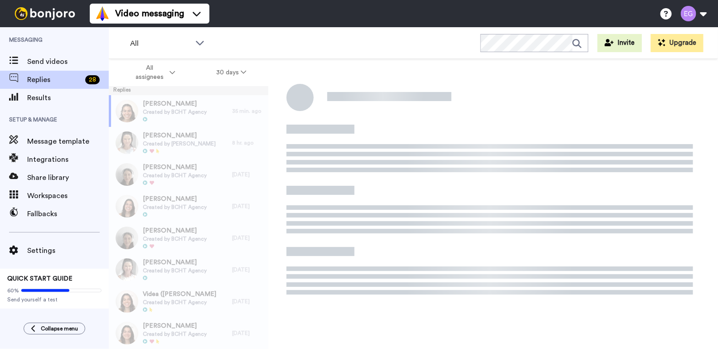
click at [55, 62] on span "Send videos" at bounding box center [68, 61] width 82 height 11
